Goal: Check status

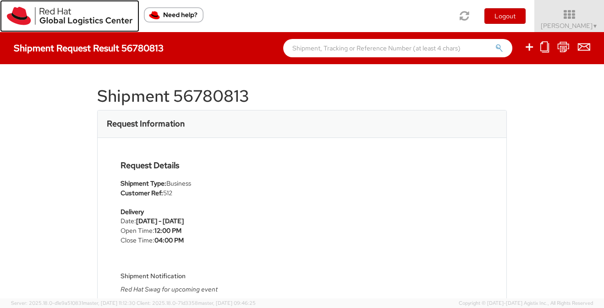
click at [101, 20] on img at bounding box center [70, 16] width 126 height 18
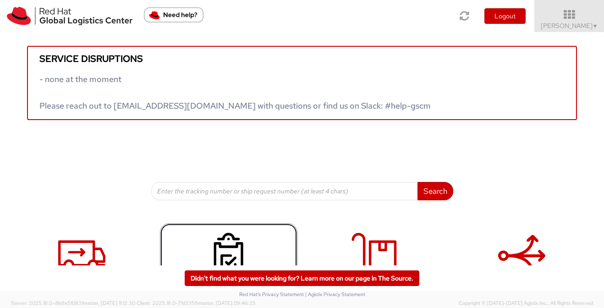
click at [230, 245] on icon at bounding box center [228, 256] width 47 height 46
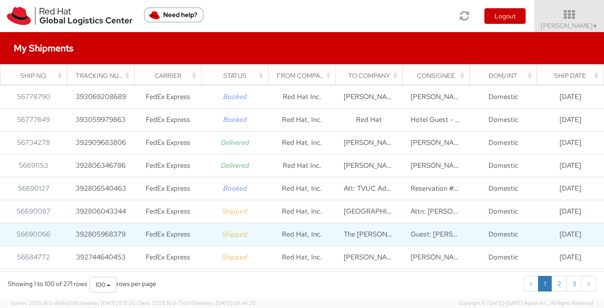
scroll to position [23, 0]
click at [45, 235] on link "56690066" at bounding box center [34, 233] width 34 height 9
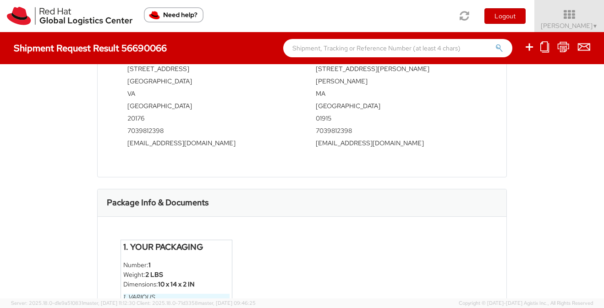
scroll to position [486, 0]
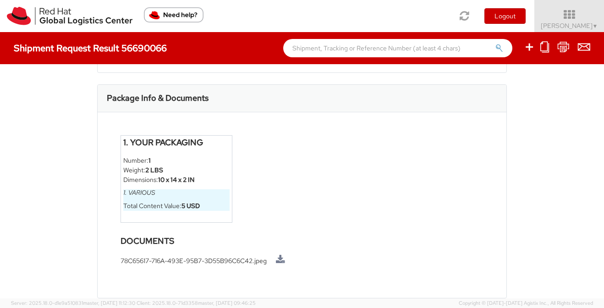
click at [179, 264] on li "78C65617-716A-493E-95B7-3D55B96C6C42.jpeg" at bounding box center [302, 260] width 363 height 11
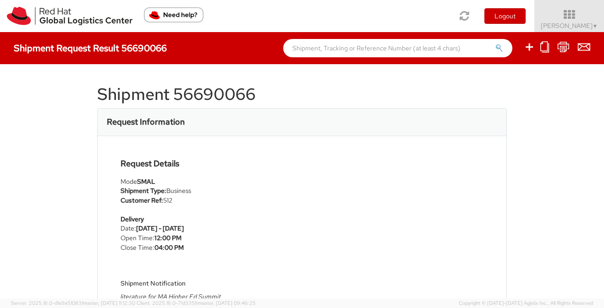
scroll to position [0, 0]
